Goal: Obtain resource: Obtain resource

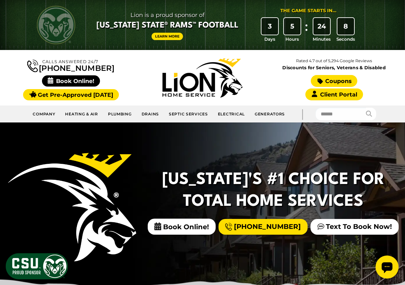
click at [332, 79] on link "Coupons" at bounding box center [334, 81] width 46 height 12
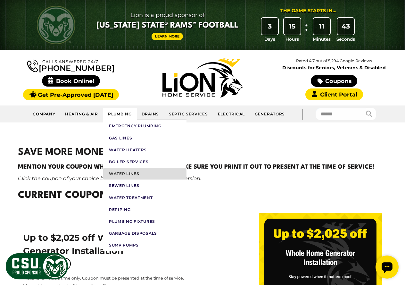
click at [116, 175] on link "Water Lines" at bounding box center [144, 174] width 83 height 12
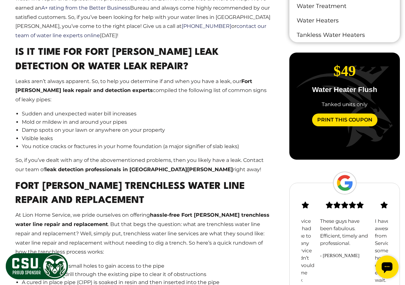
scroll to position [327, 0]
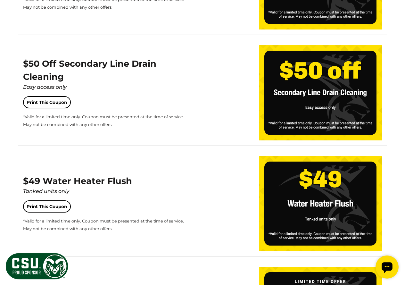
scroll to position [579, 0]
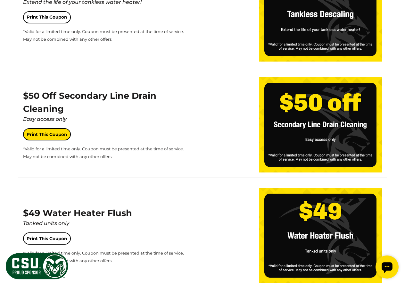
click at [46, 136] on link "Print This Coupon" at bounding box center [47, 134] width 48 height 12
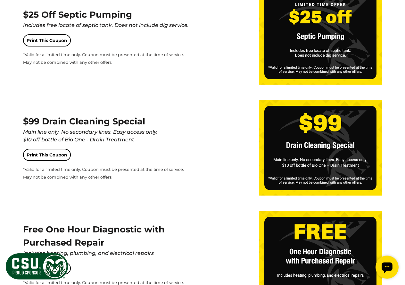
scroll to position [906, 0]
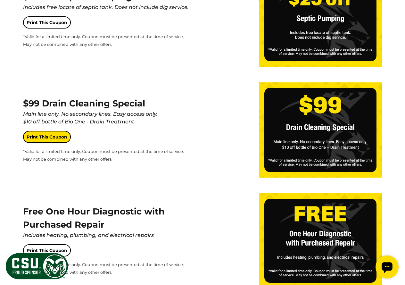
click at [47, 138] on link "Print This Coupon" at bounding box center [47, 137] width 48 height 12
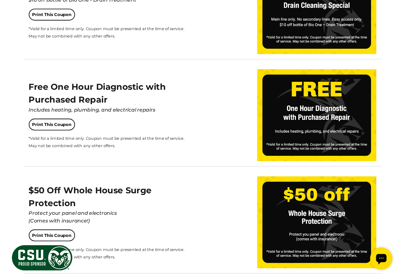
scroll to position [1036, 0]
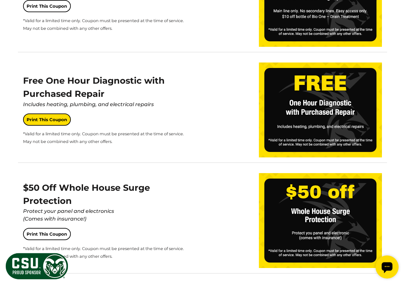
click at [52, 121] on link "Print This Coupon" at bounding box center [47, 119] width 48 height 12
